Goal: Transaction & Acquisition: Download file/media

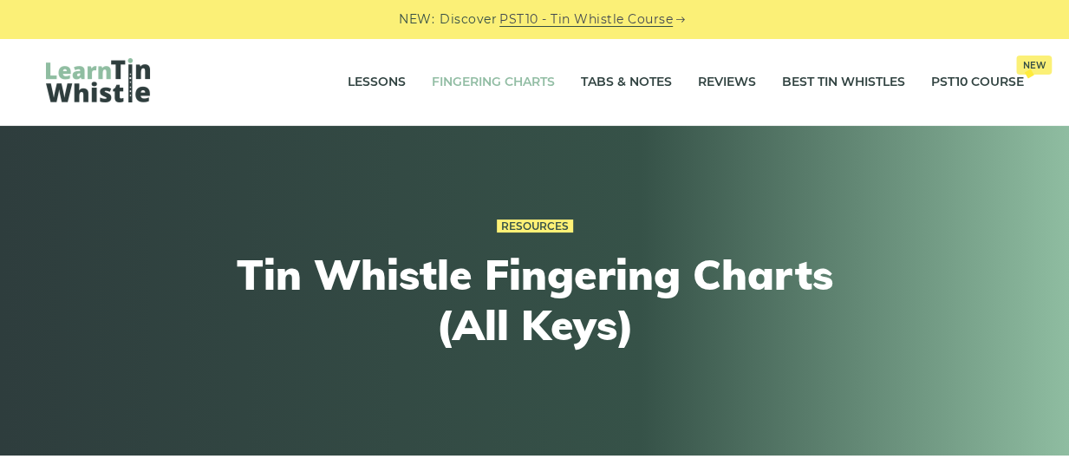
click at [520, 79] on link "Fingering Charts" at bounding box center [493, 82] width 123 height 43
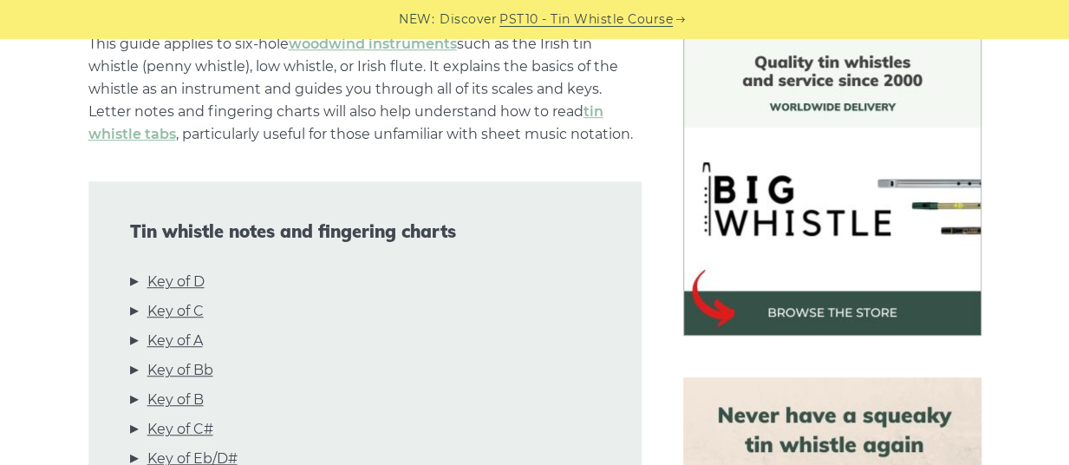
scroll to position [461, 0]
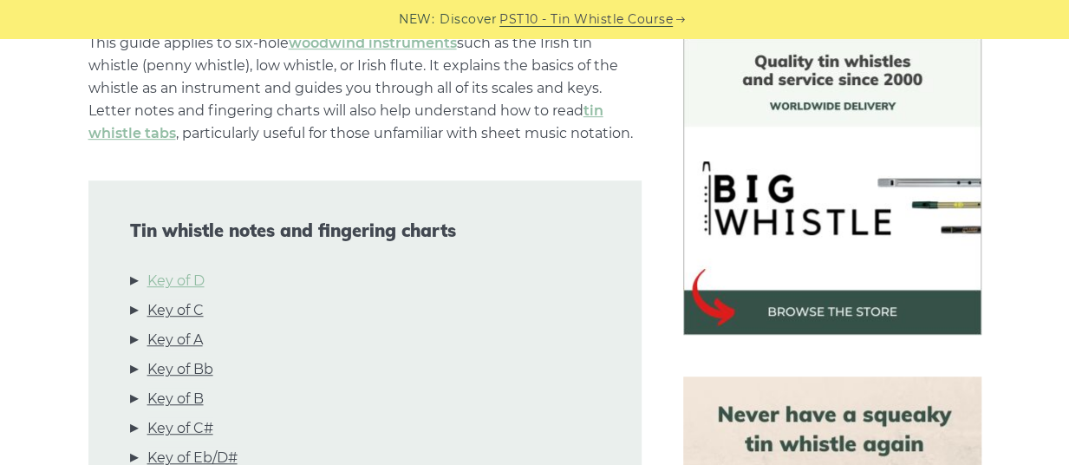
click at [186, 276] on link "Key of D" at bounding box center [175, 281] width 57 height 23
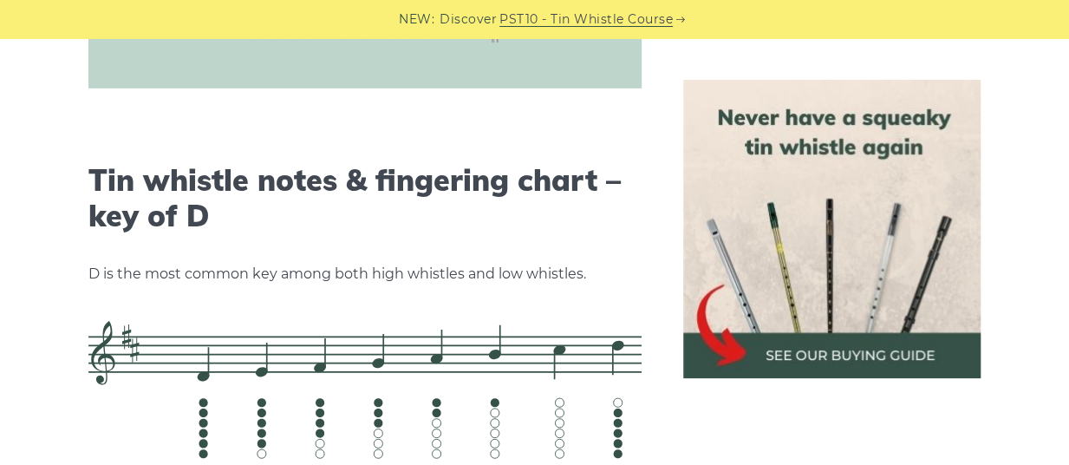
scroll to position [2703, 0]
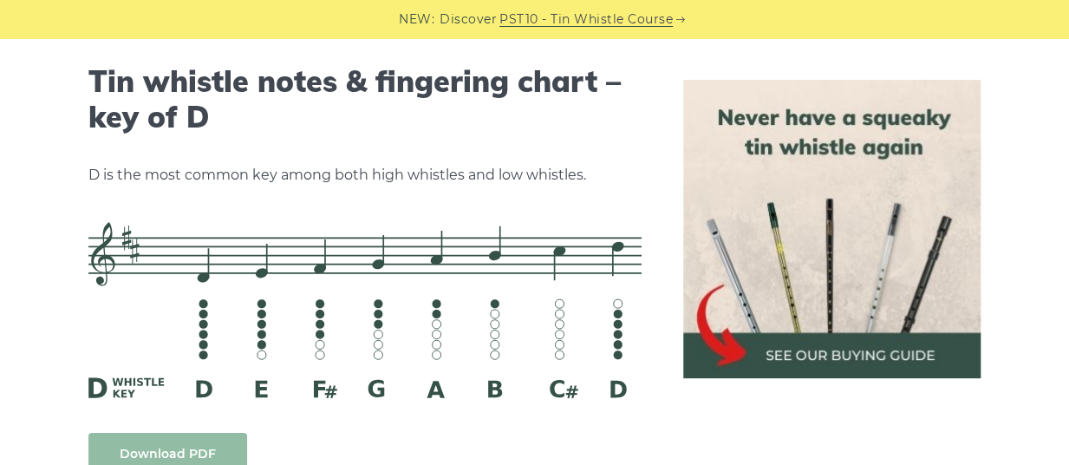
drag, startPoint x: 397, startPoint y: 322, endPoint x: 147, endPoint y: 443, distance: 277.7
click at [147, 443] on link "Download PDF" at bounding box center [167, 453] width 159 height 41
